Goal: Check status: Check status

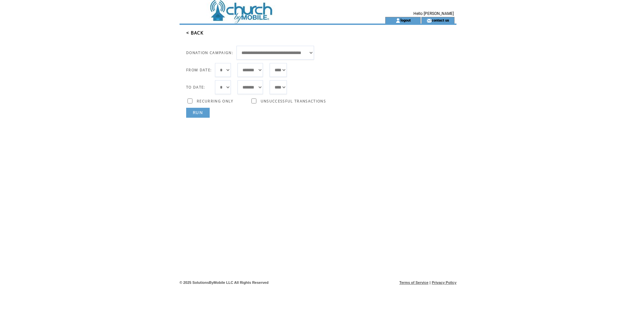
select select "***"
select select "*"
click at [192, 116] on link "RUN" at bounding box center [198, 113] width 24 height 10
click at [199, 115] on link "RUN" at bounding box center [198, 113] width 24 height 10
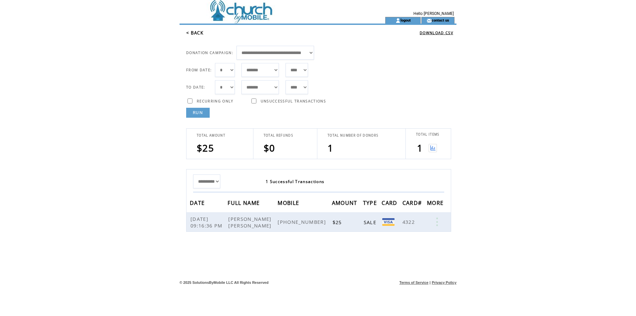
click at [206, 113] on link "RUN" at bounding box center [198, 113] width 24 height 10
click at [195, 116] on link "RUN" at bounding box center [198, 113] width 24 height 10
click at [197, 109] on link "RUN" at bounding box center [198, 113] width 24 height 10
drag, startPoint x: 198, startPoint y: 113, endPoint x: 194, endPoint y: 116, distance: 5.2
click at [198, 113] on link "RUN" at bounding box center [198, 113] width 24 height 10
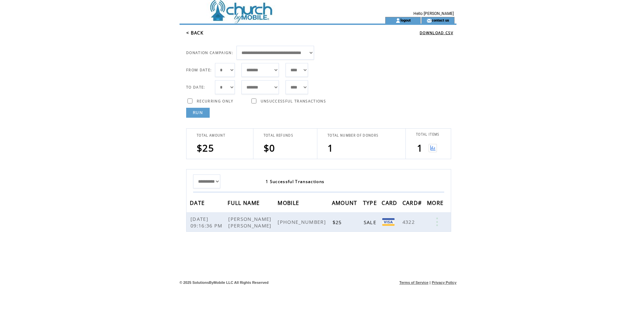
click at [198, 114] on link "RUN" at bounding box center [198, 113] width 24 height 10
click at [199, 114] on link "RUN" at bounding box center [198, 113] width 24 height 10
click at [202, 112] on link "RUN" at bounding box center [198, 113] width 24 height 10
click at [207, 107] on div at bounding box center [215, 105] width 37 height 3
click at [202, 114] on link "RUN" at bounding box center [198, 113] width 24 height 10
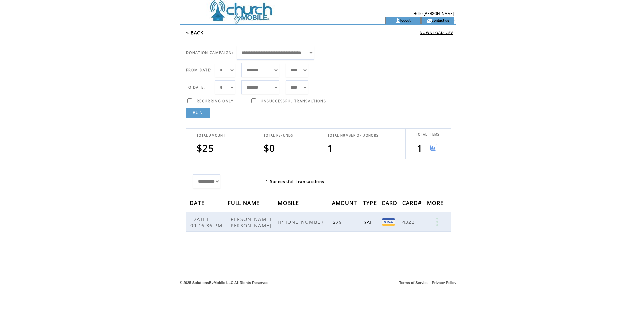
click at [199, 115] on link "RUN" at bounding box center [198, 113] width 24 height 10
click at [204, 115] on link "RUN" at bounding box center [198, 113] width 24 height 10
click at [206, 111] on link "RUN" at bounding box center [198, 113] width 24 height 10
